Goal: Transaction & Acquisition: Purchase product/service

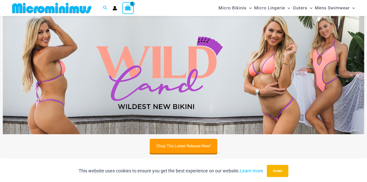
scroll to position [162, 0]
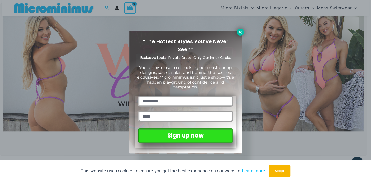
click at [240, 29] on button at bounding box center [240, 32] width 7 height 7
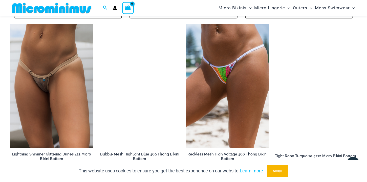
scroll to position [1164, 0]
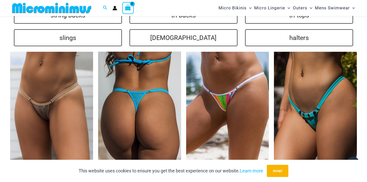
click at [161, 78] on img at bounding box center [139, 114] width 83 height 124
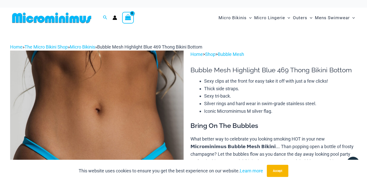
click at [130, 104] on img at bounding box center [97, 181] width 174 height 260
